Goal: Information Seeking & Learning: Learn about a topic

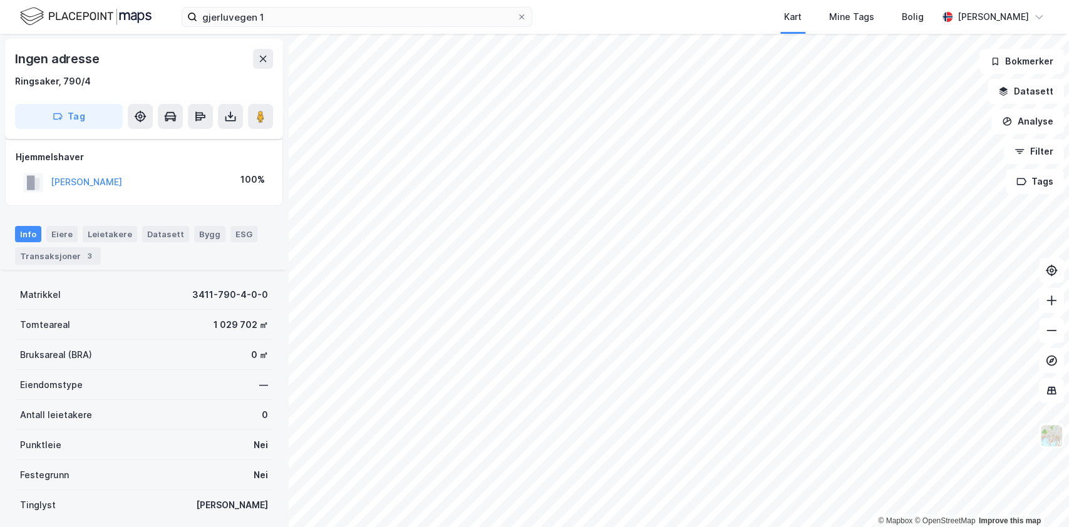
scroll to position [155, 0]
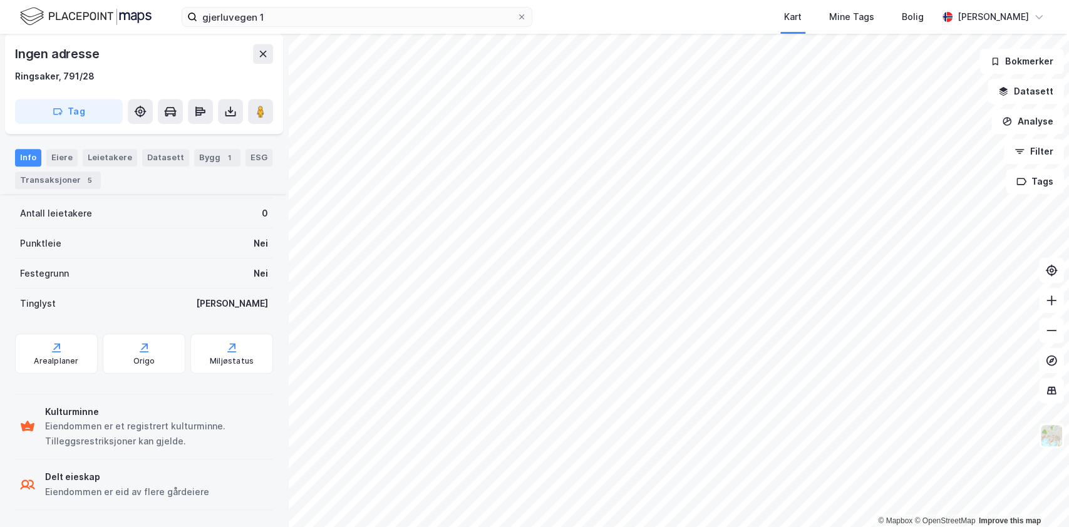
scroll to position [402, 0]
drag, startPoint x: 115, startPoint y: 276, endPoint x: 286, endPoint y: 277, distance: 170.3
click at [286, 277] on div "Ingen adresse Ringsaker, 791/28 Tag Festere OLRUDGÅRDEN HOLDING AS 996 277 798 …" at bounding box center [144, 280] width 288 height 493
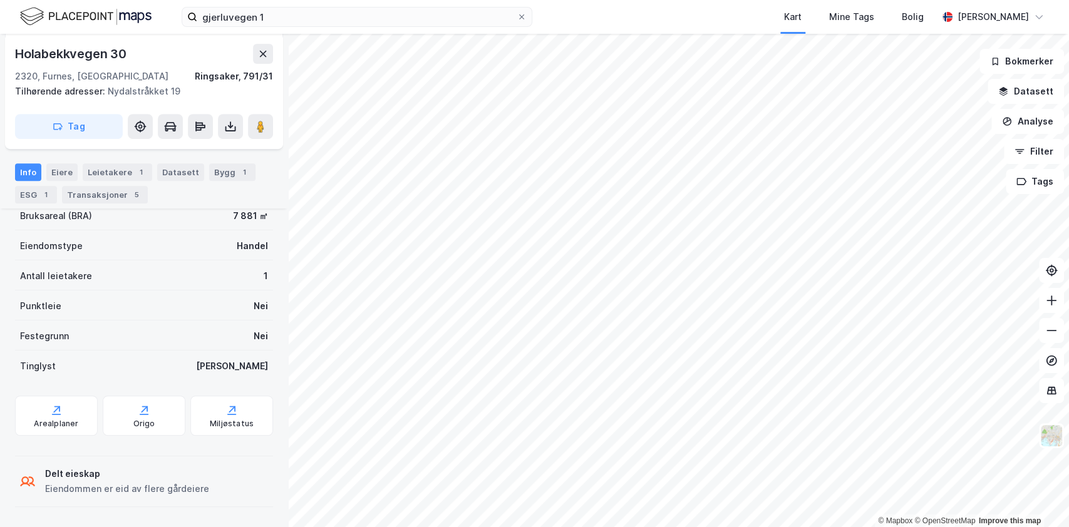
scroll to position [351, 0]
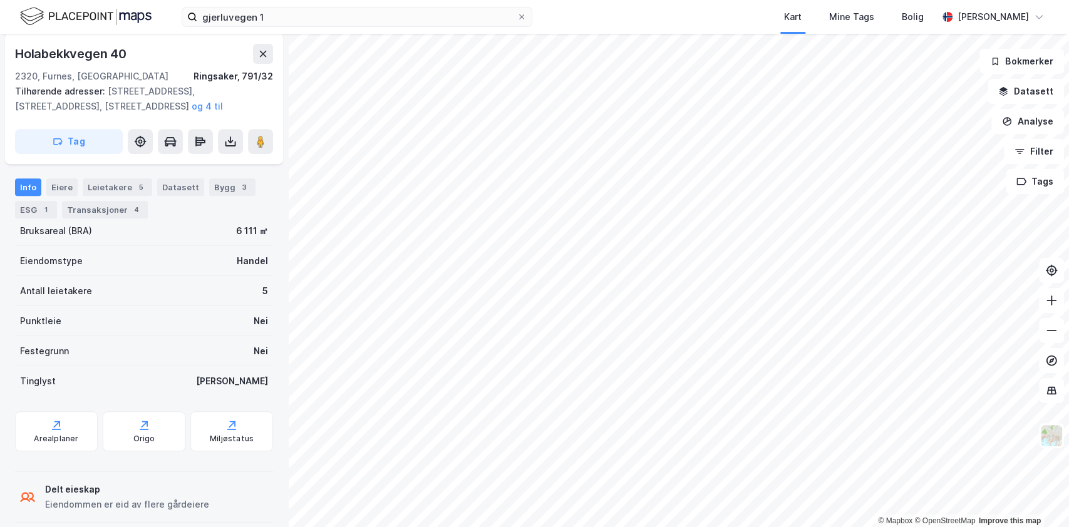
scroll to position [351, 0]
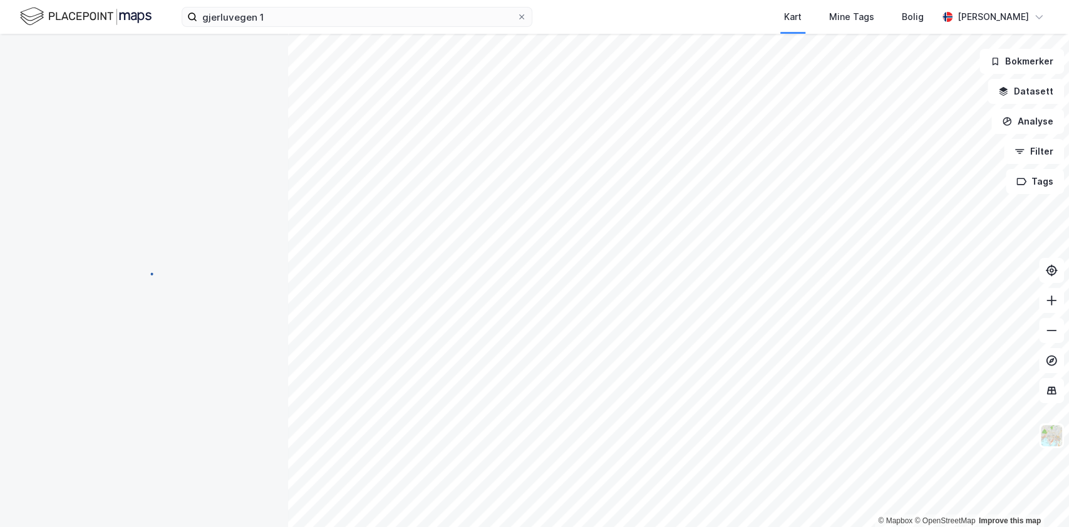
scroll to position [351, 0]
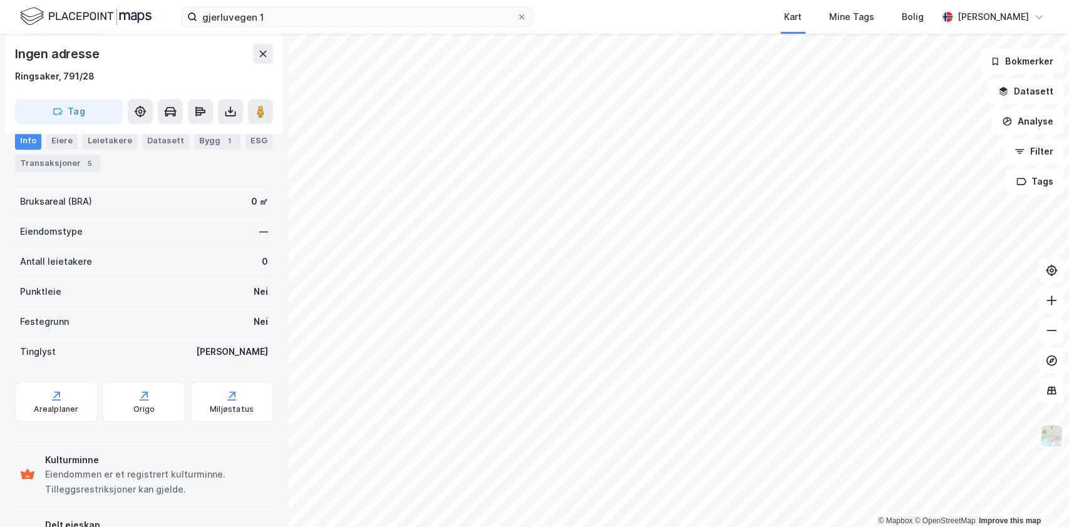
scroll to position [351, 0]
click at [1053, 444] on img at bounding box center [1052, 436] width 24 height 24
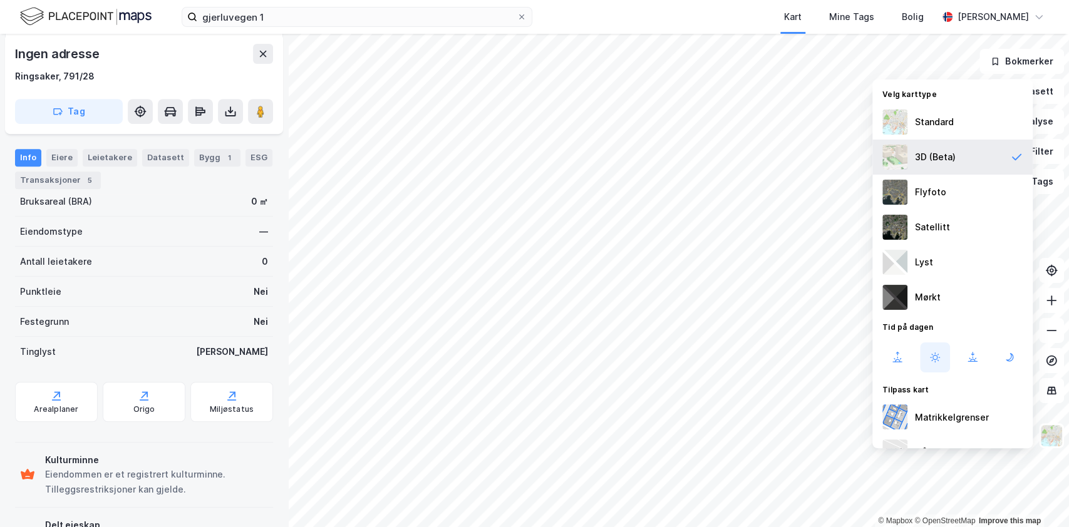
click at [931, 152] on div "3D (Beta)" at bounding box center [935, 157] width 41 height 15
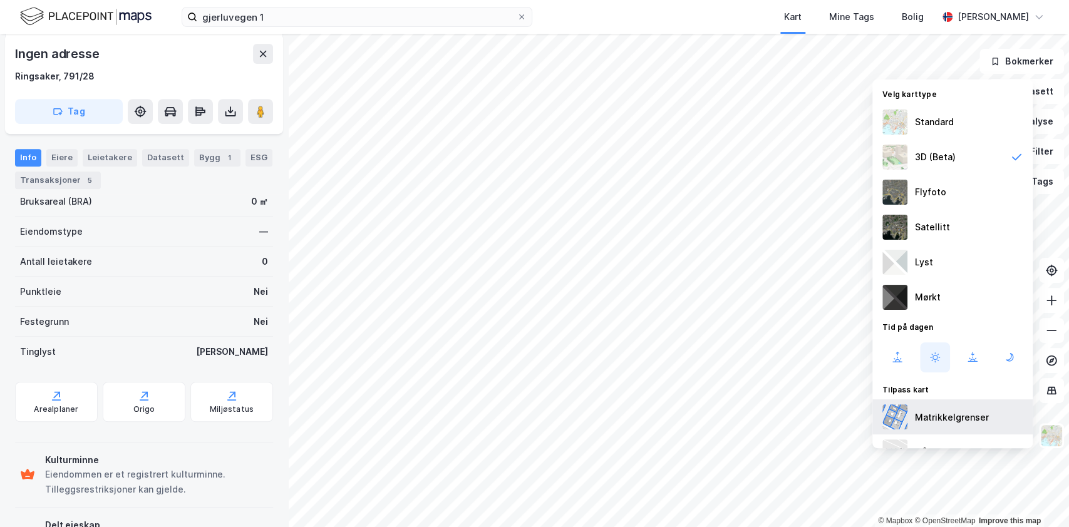
scroll to position [94, 0]
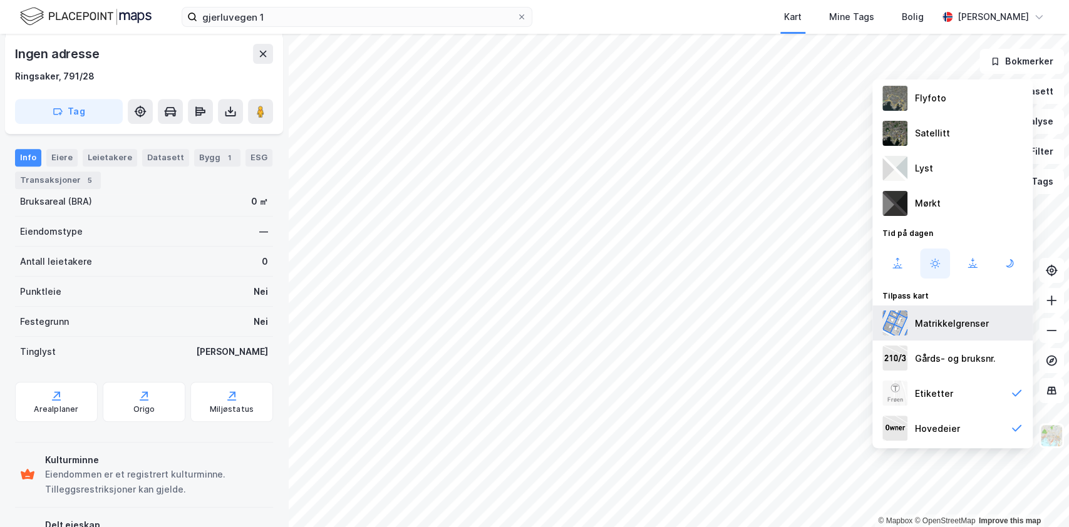
click at [937, 326] on div "Matrikkelgrenser" at bounding box center [952, 323] width 74 height 15
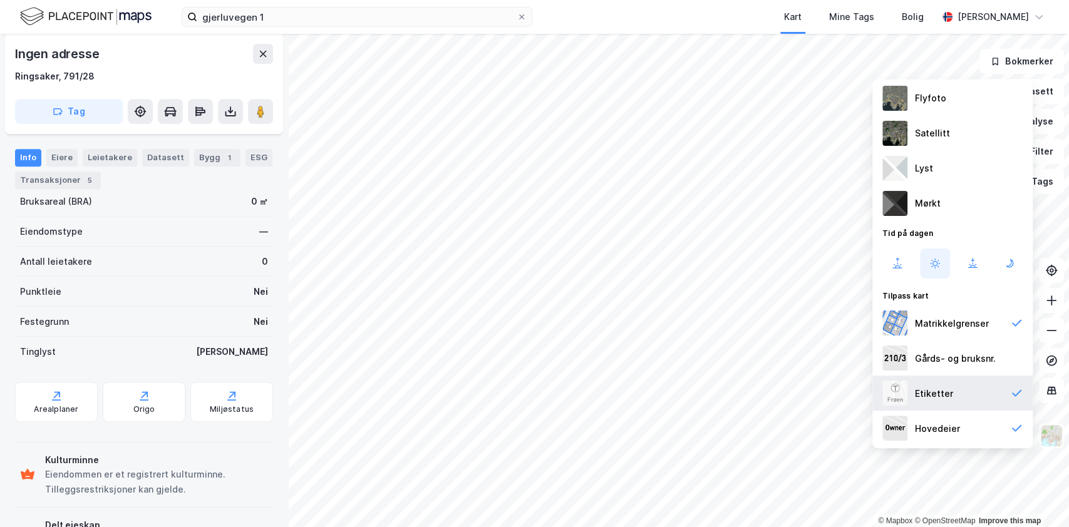
click at [928, 393] on div "Etiketter" at bounding box center [934, 393] width 38 height 15
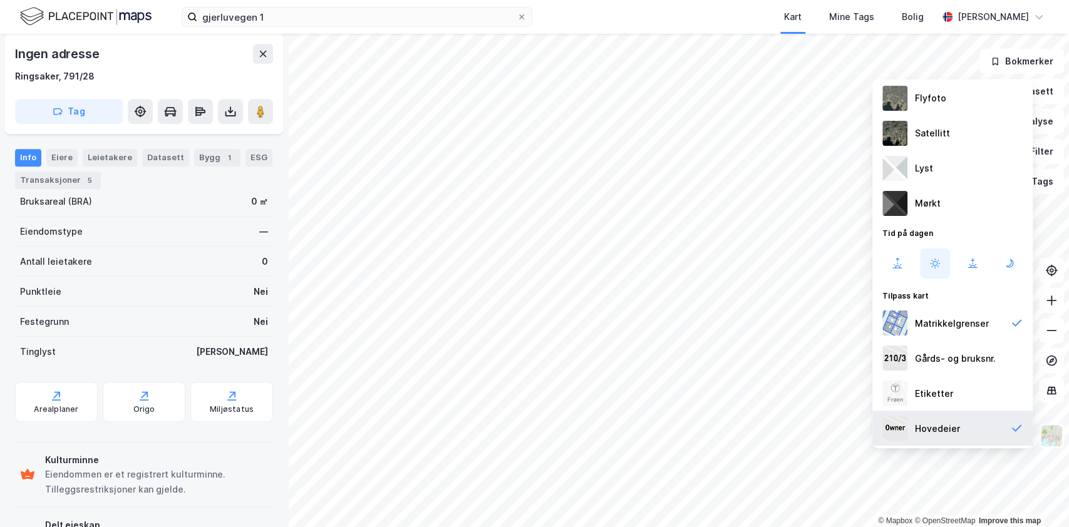
click at [993, 428] on div "Hovedeier" at bounding box center [952, 428] width 160 height 35
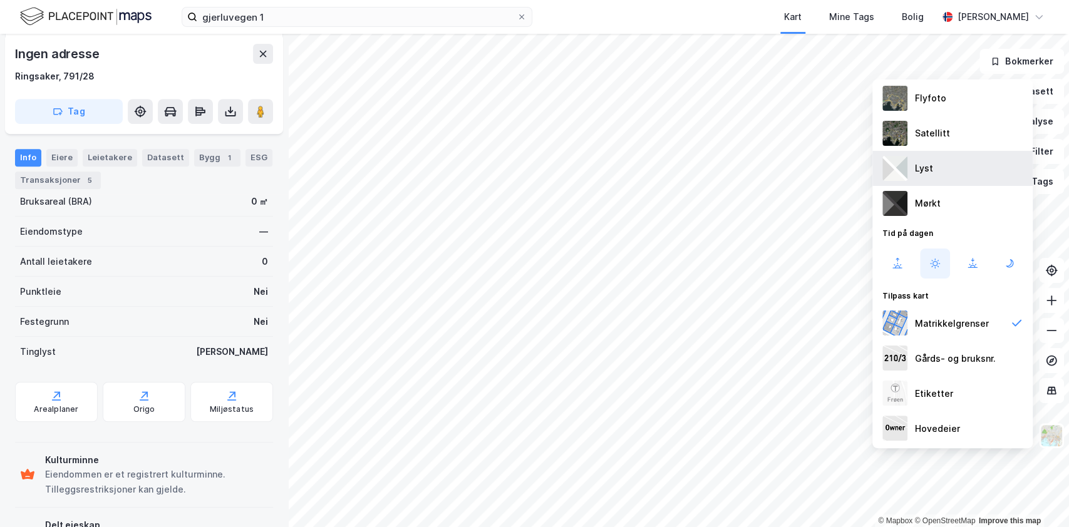
click at [939, 164] on div "Lyst" at bounding box center [952, 168] width 160 height 35
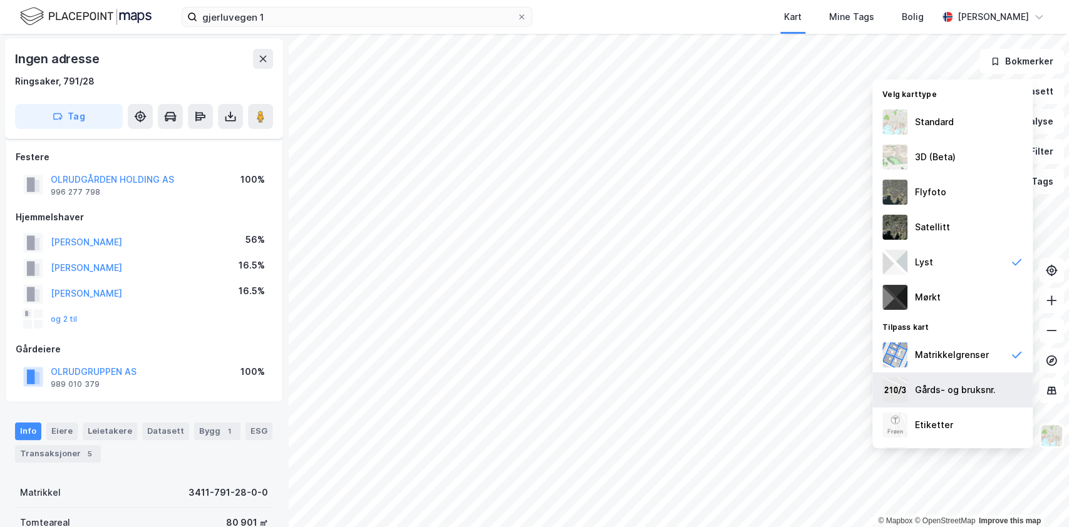
scroll to position [351, 0]
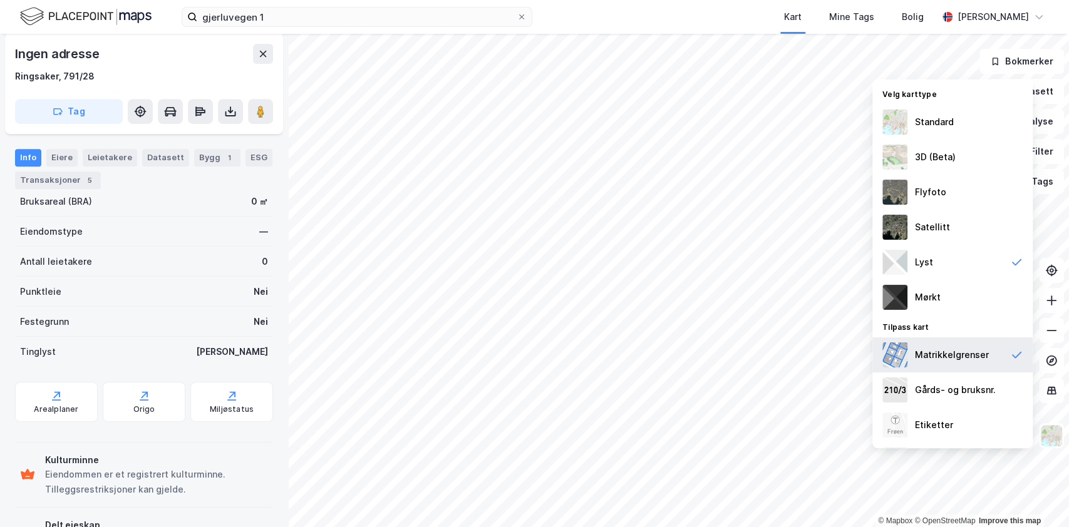
click at [948, 362] on div "Matrikkelgrenser" at bounding box center [952, 355] width 74 height 15
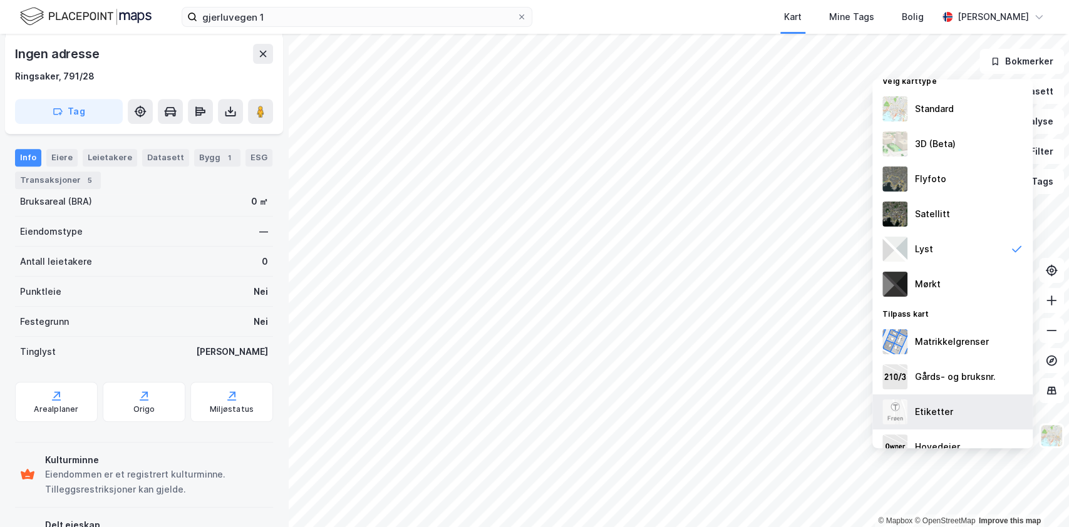
scroll to position [0, 0]
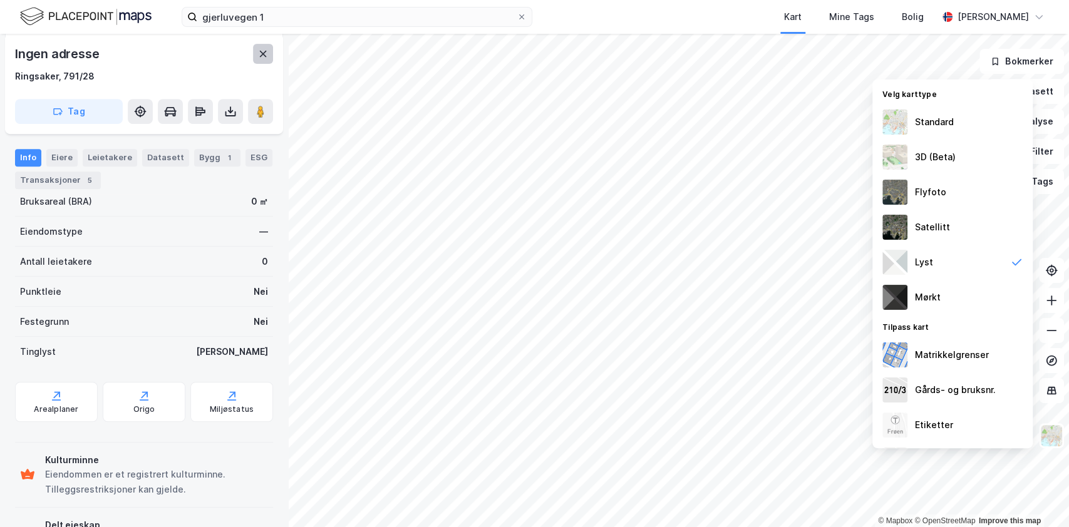
click at [264, 56] on icon at bounding box center [263, 54] width 10 height 10
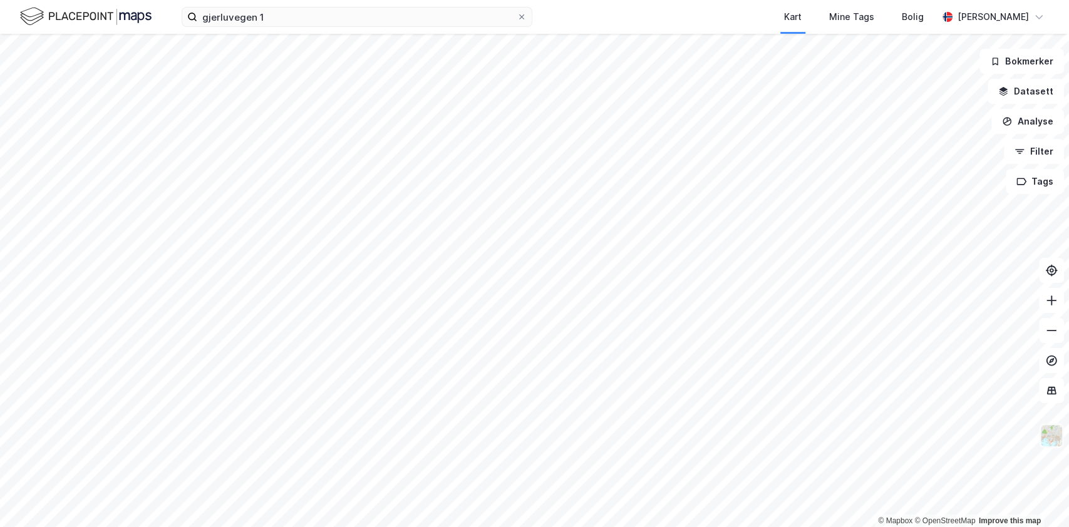
click at [1043, 433] on img at bounding box center [1052, 436] width 24 height 24
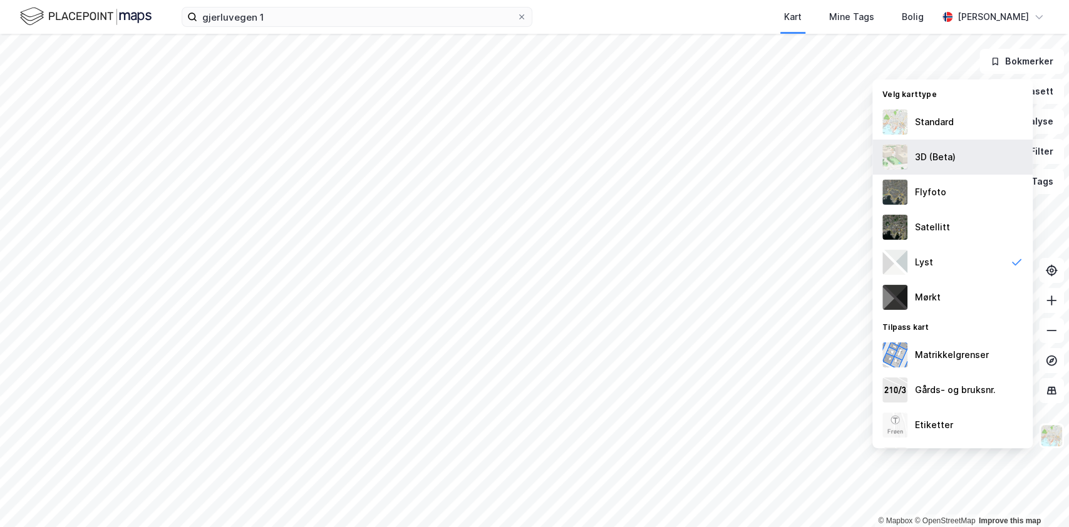
click at [935, 153] on div "3D (Beta)" at bounding box center [935, 157] width 41 height 15
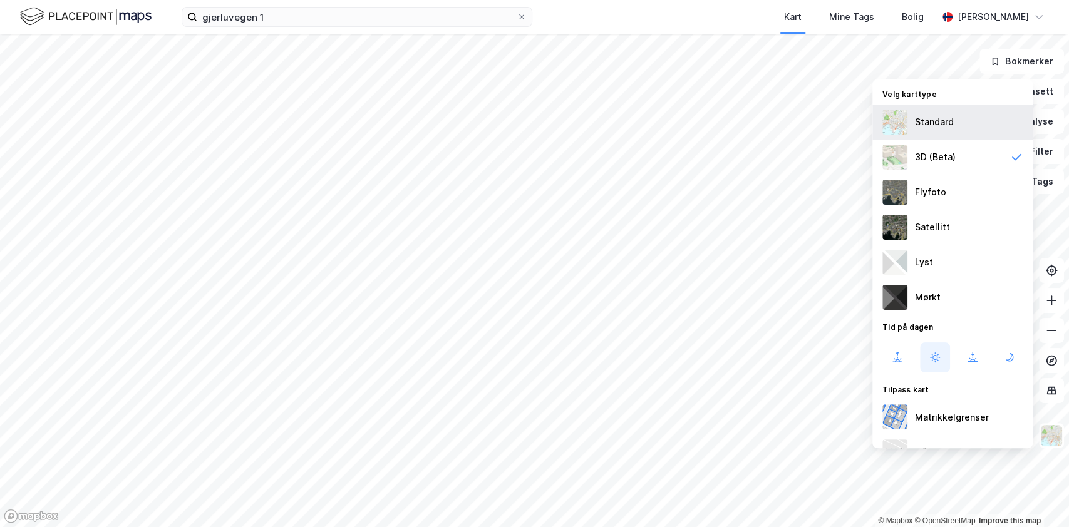
click at [944, 118] on div "Standard" at bounding box center [934, 122] width 39 height 15
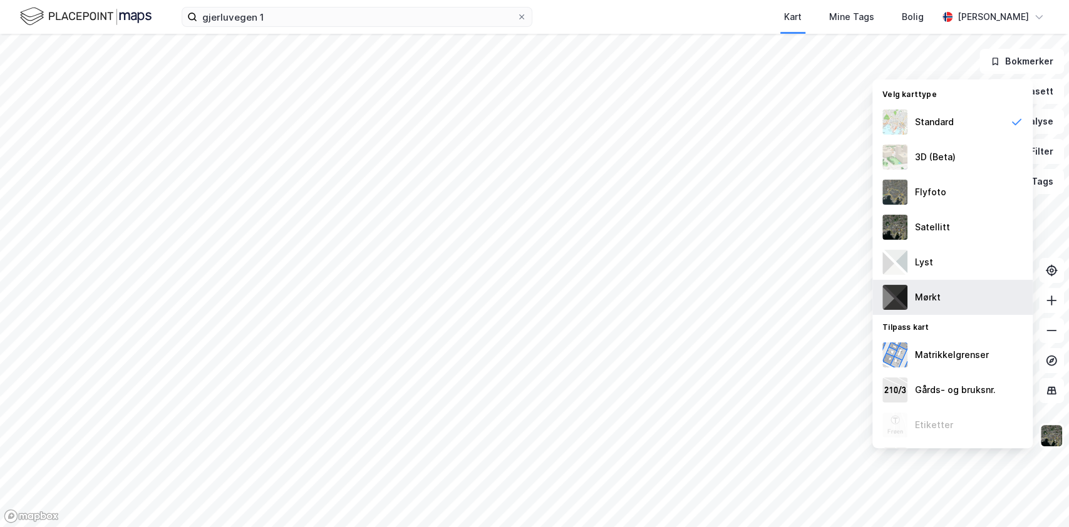
click at [941, 286] on div "Mørkt" at bounding box center [952, 297] width 160 height 35
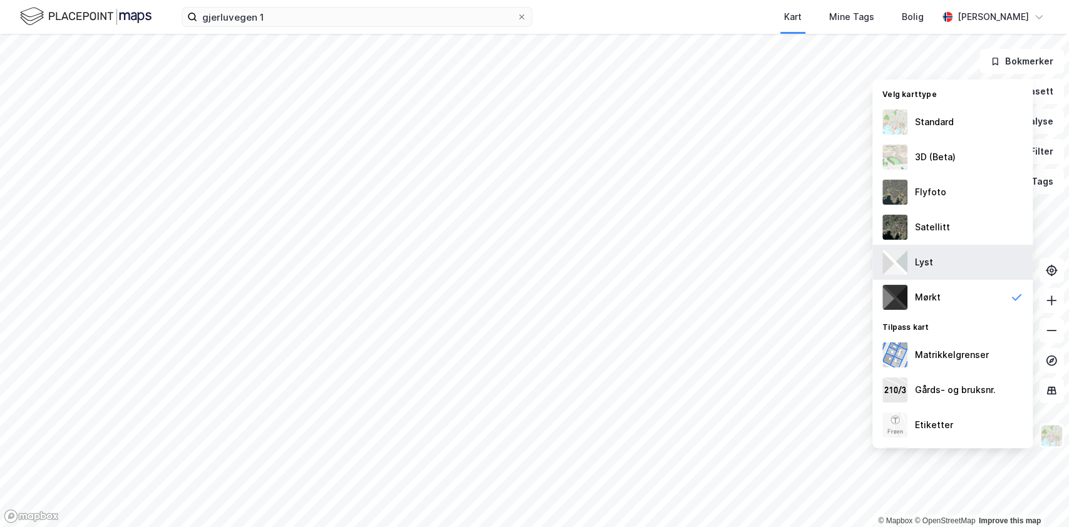
click at [937, 260] on div "Lyst" at bounding box center [952, 262] width 160 height 35
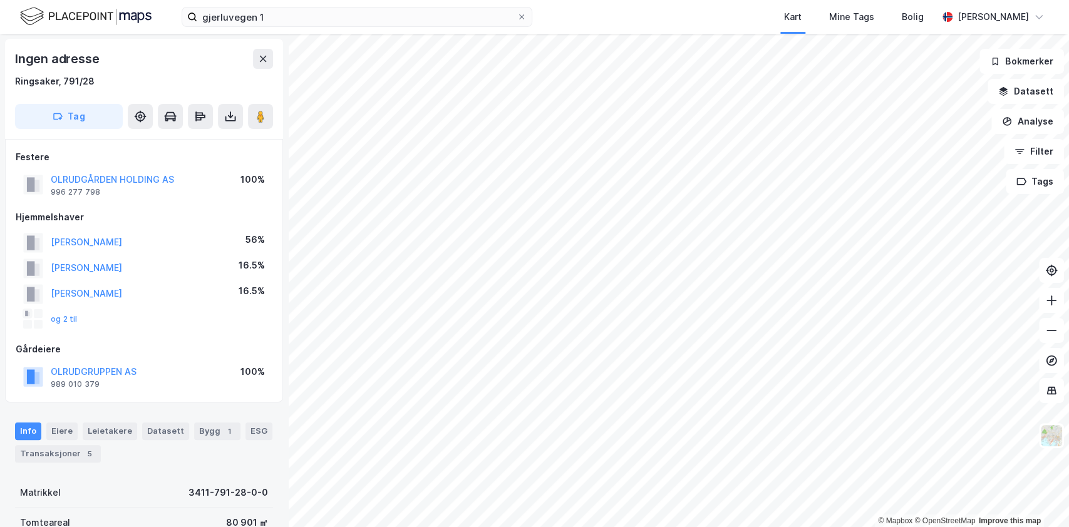
scroll to position [351, 0]
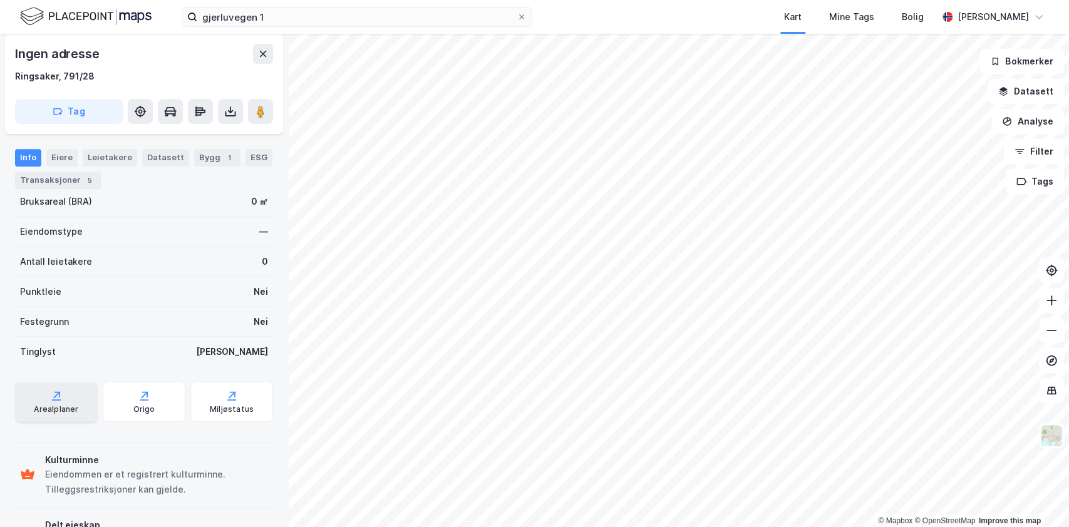
click at [45, 413] on div "Arealplaner" at bounding box center [56, 410] width 44 height 10
